Goal: Task Accomplishment & Management: Complete application form

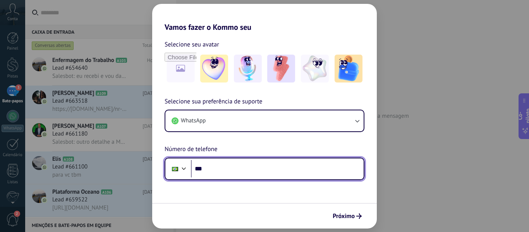
click at [265, 167] on input "***" at bounding box center [277, 169] width 173 height 18
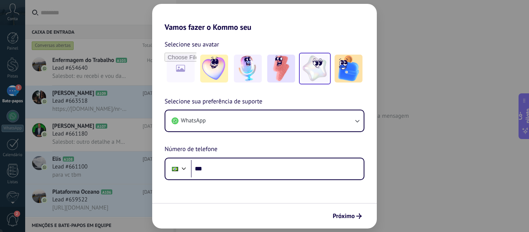
click at [321, 64] on img at bounding box center [315, 69] width 28 height 28
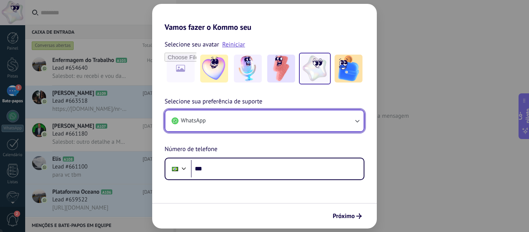
click at [306, 125] on button "WhatsApp" at bounding box center [264, 120] width 198 height 21
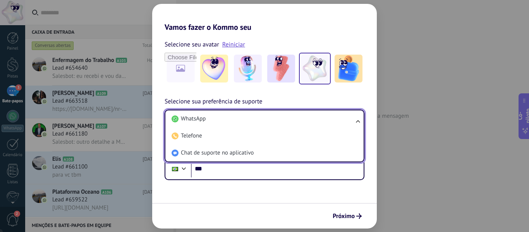
click at [306, 125] on li "WhatsApp" at bounding box center [262, 118] width 189 height 17
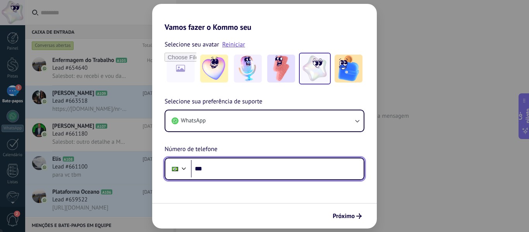
click at [230, 169] on input "***" at bounding box center [277, 169] width 173 height 18
type input "**********"
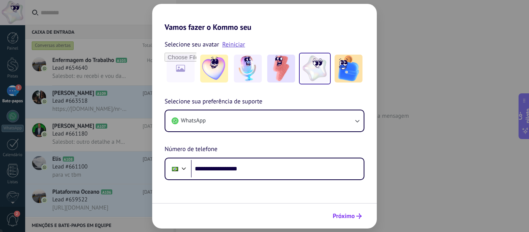
click at [358, 215] on icon "submit" at bounding box center [358, 215] width 5 height 5
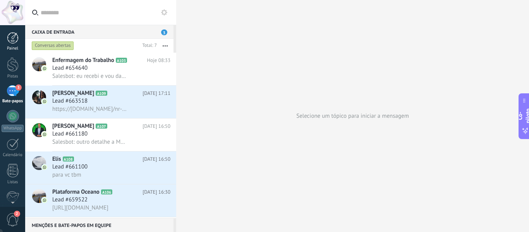
click at [18, 45] on link "Painel" at bounding box center [12, 41] width 25 height 19
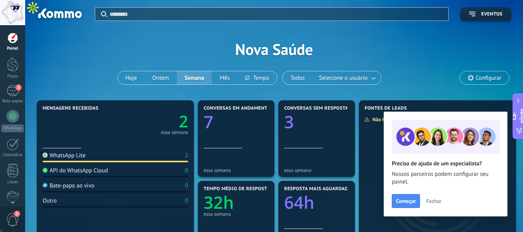
click at [435, 201] on font "Fechar" at bounding box center [433, 201] width 15 height 7
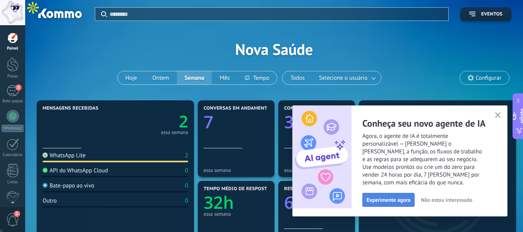
click at [375, 199] on font "Experimente agora" at bounding box center [389, 199] width 44 height 7
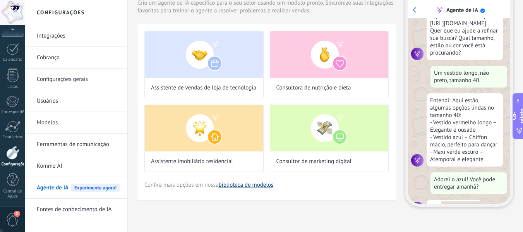
scroll to position [71, 0]
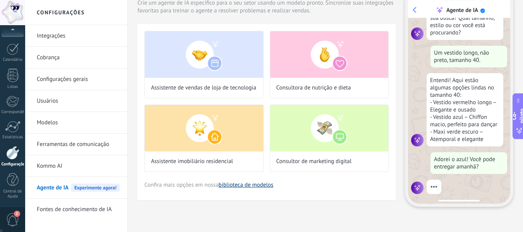
click at [249, 184] on font "biblioteca de modelos" at bounding box center [246, 184] width 55 height 7
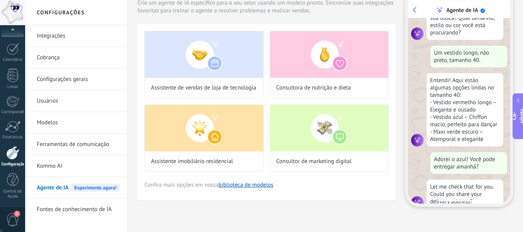
scroll to position [86, 0]
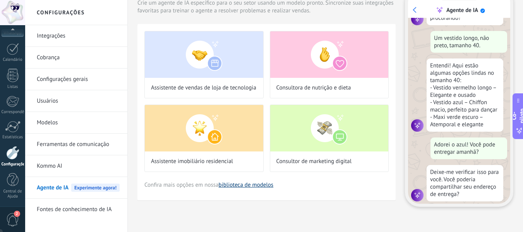
click at [251, 183] on font "biblioteca de modelos" at bounding box center [246, 184] width 55 height 7
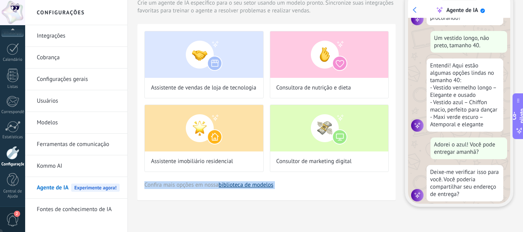
click at [251, 183] on font "biblioteca de modelos" at bounding box center [246, 184] width 55 height 7
click at [259, 184] on font "biblioteca de modelos" at bounding box center [246, 184] width 55 height 7
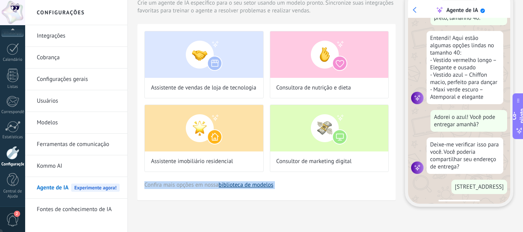
click at [259, 184] on font "biblioteca de modelos" at bounding box center [246, 184] width 55 height 7
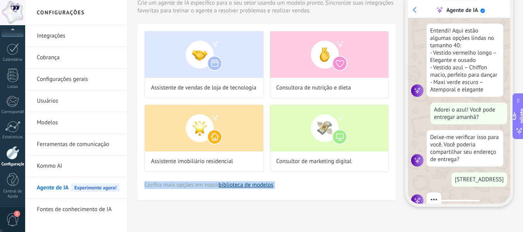
scroll to position [141, 0]
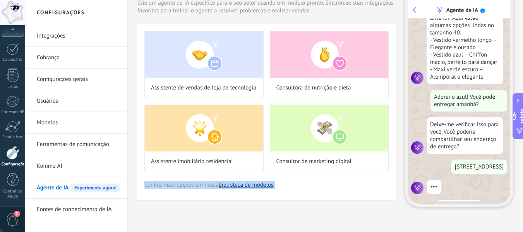
click at [259, 184] on font "biblioteca de modelos" at bounding box center [246, 184] width 55 height 7
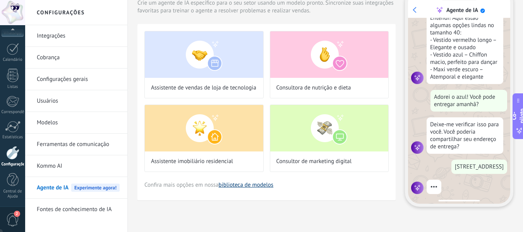
click at [260, 185] on font "biblioteca de modelos" at bounding box center [246, 184] width 55 height 7
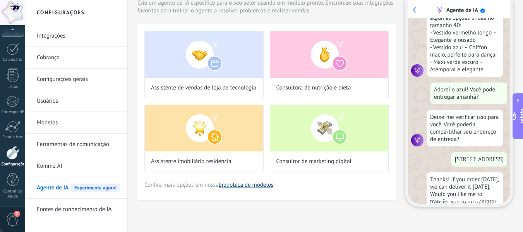
scroll to position [178, 0]
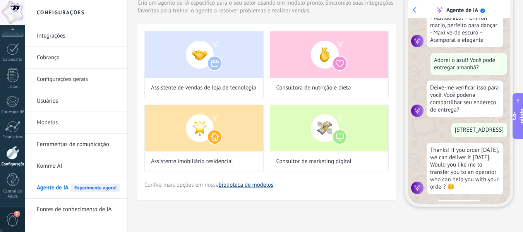
click at [260, 185] on font "biblioteca de modelos" at bounding box center [246, 184] width 55 height 7
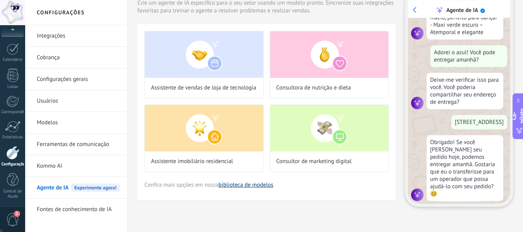
click at [260, 185] on font "biblioteca de modelos" at bounding box center [246, 184] width 55 height 7
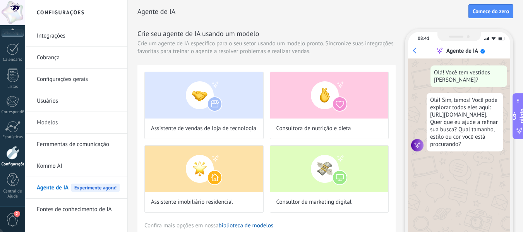
scroll to position [0, 0]
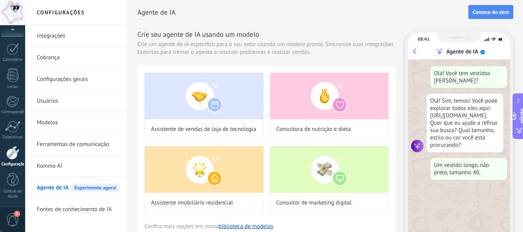
click at [65, 37] on font "Integrações" at bounding box center [51, 35] width 29 height 7
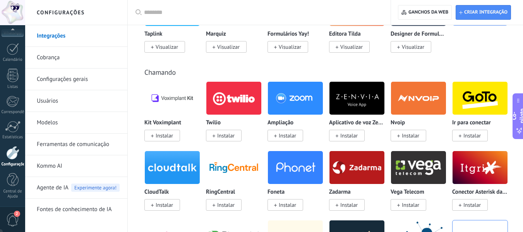
scroll to position [1007, 0]
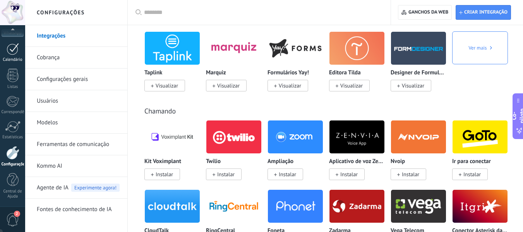
click at [13, 55] on link "Calendário" at bounding box center [12, 52] width 25 height 19
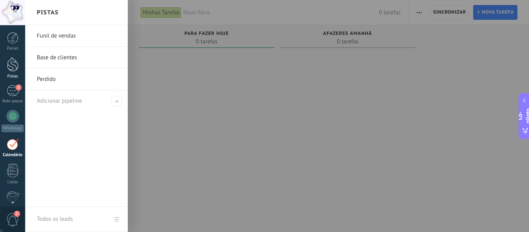
click at [16, 67] on div at bounding box center [13, 64] width 12 height 14
